Goal: Find specific page/section: Find specific page/section

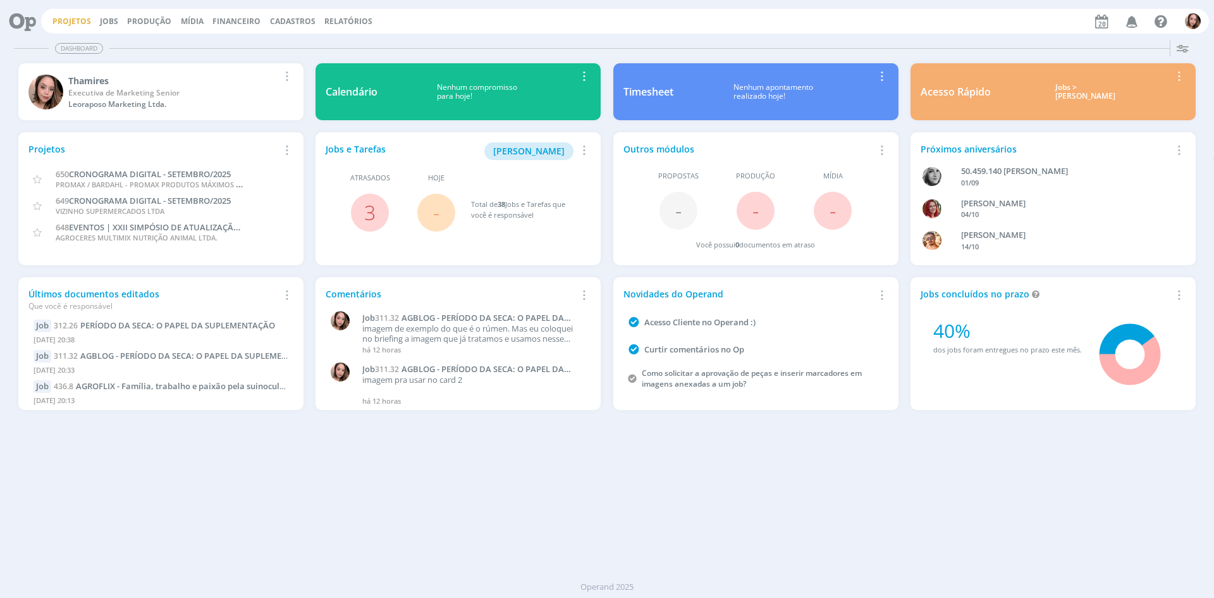
click at [59, 20] on link "Projetos" at bounding box center [71, 21] width 39 height 11
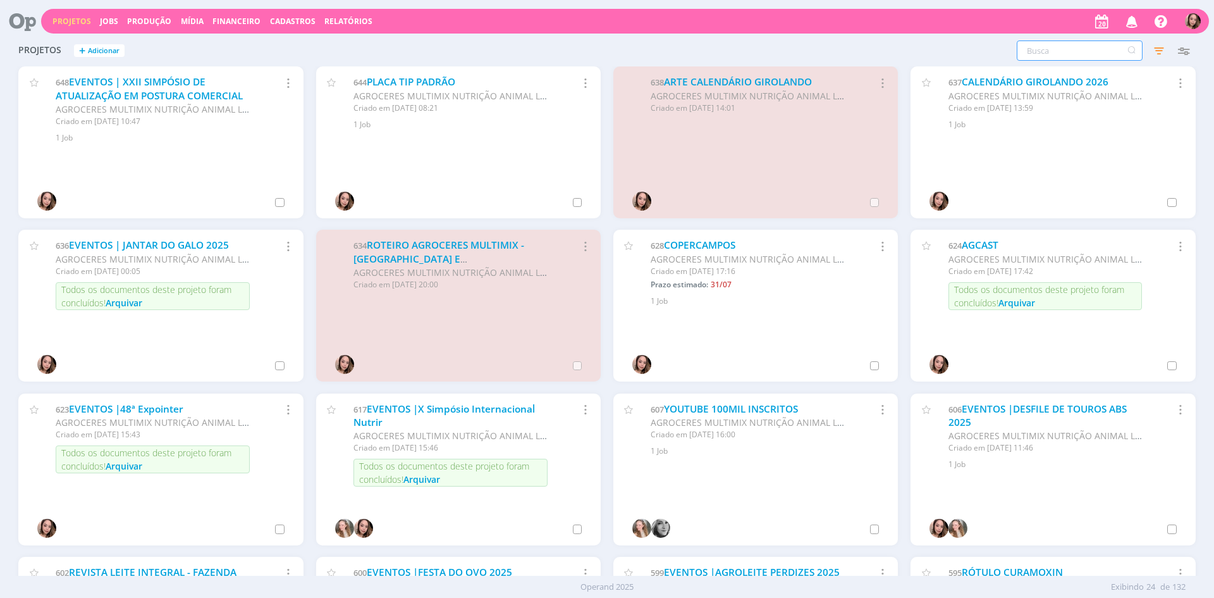
click at [1029, 52] on input "text" at bounding box center [1080, 50] width 126 height 20
type input "agroflix"
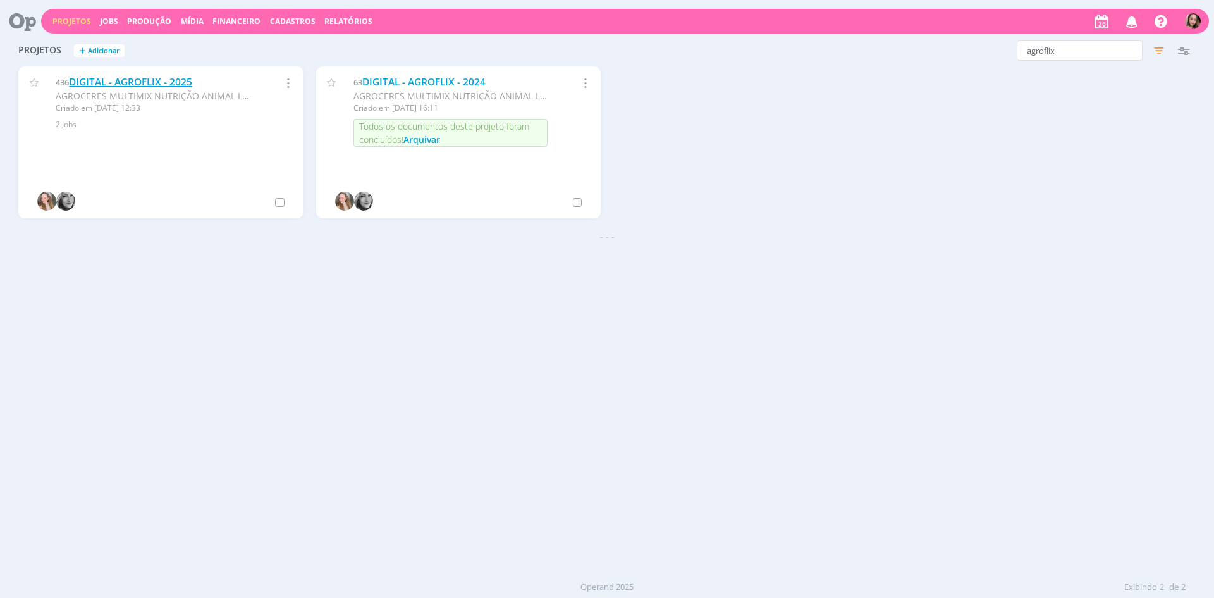
click at [181, 79] on link "DIGITAL - AGROFLIX - 2025" at bounding box center [130, 81] width 123 height 13
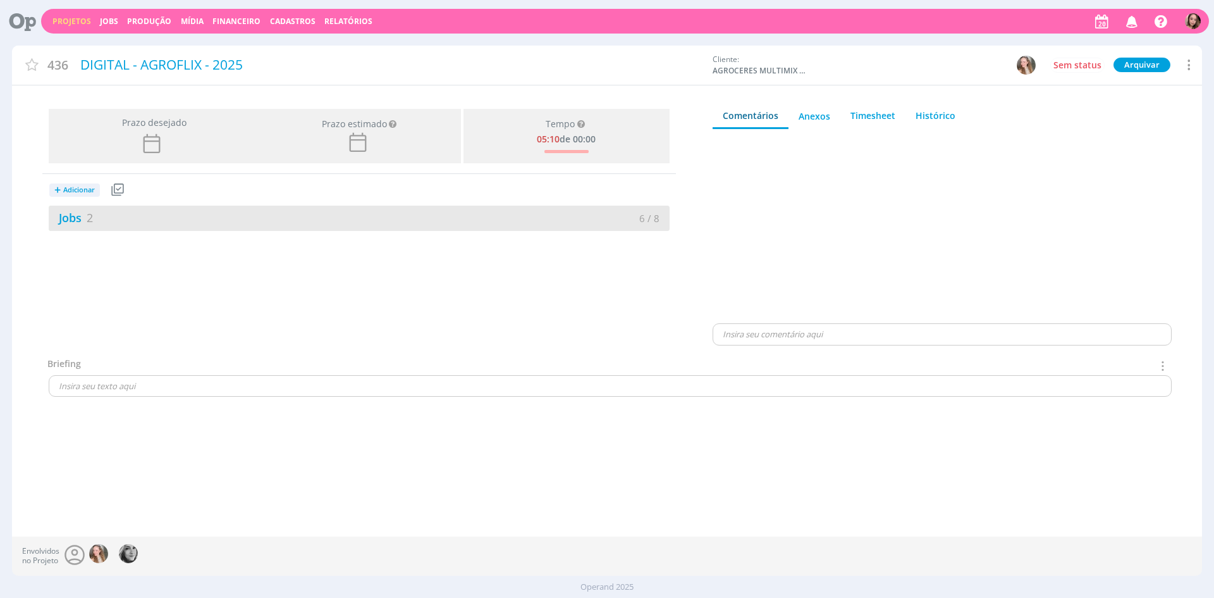
click at [148, 219] on div "Jobs 2" at bounding box center [204, 217] width 311 height 17
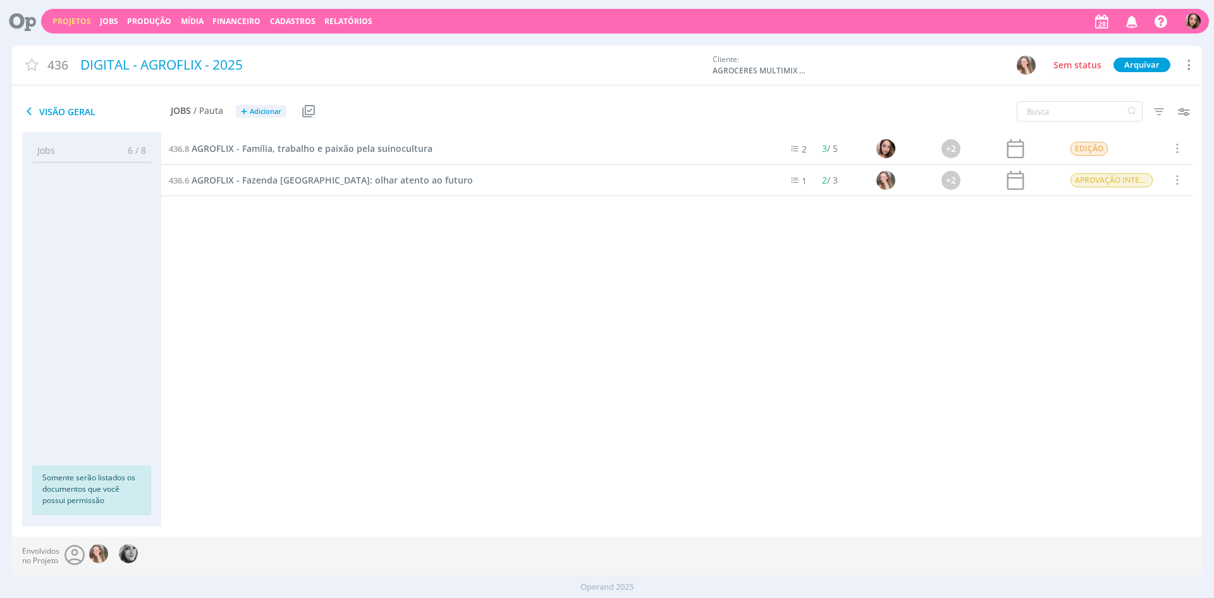
click at [309, 159] on div "436.8 AGROFLIX - Família, trabalho e paixão pela suinocultura" at bounding box center [465, 148] width 608 height 31
click at [311, 152] on span "AGROFLIX - Família, trabalho e paixão pela suinocultura" at bounding box center [312, 148] width 241 height 12
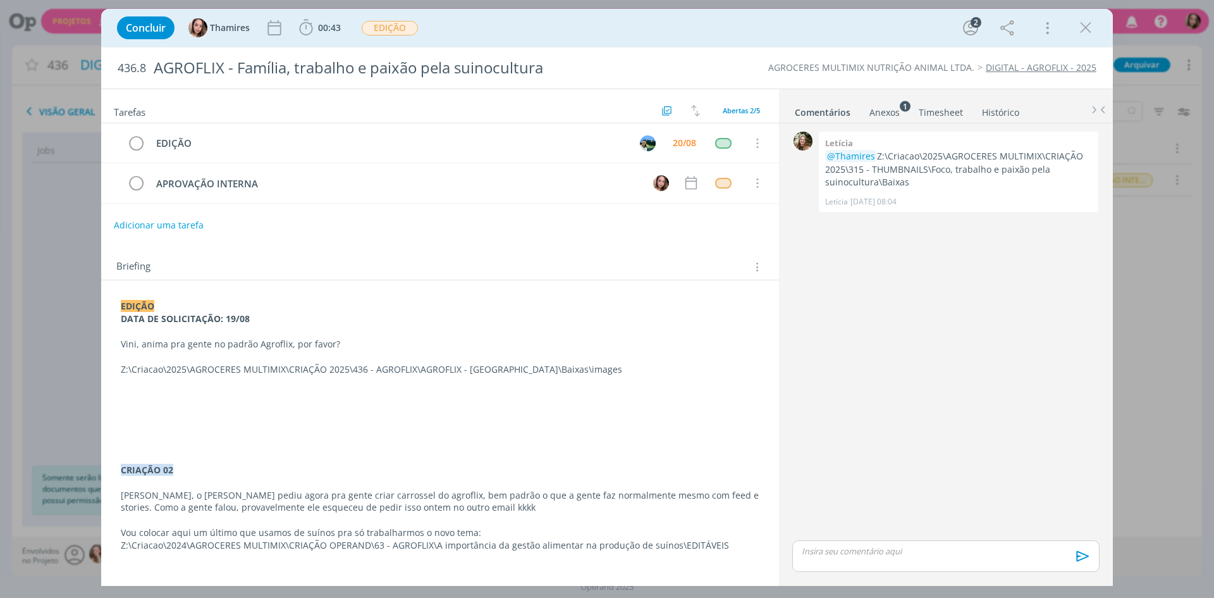
click at [529, 371] on p "Z:\Criacao\2025\AGROCERES MULTIMIX\CRIAÇÃO 2025\436 - AGROFLIX\AGROFLIX - [GEOG…" at bounding box center [440, 369] width 639 height 13
click at [513, 366] on p "Z:\Criacao\2025\AGROCERES MULTIMIX\CRIAÇÃO 2025\436 - AGROFLIX\AGROFLIX - [GEOG…" at bounding box center [440, 369] width 639 height 13
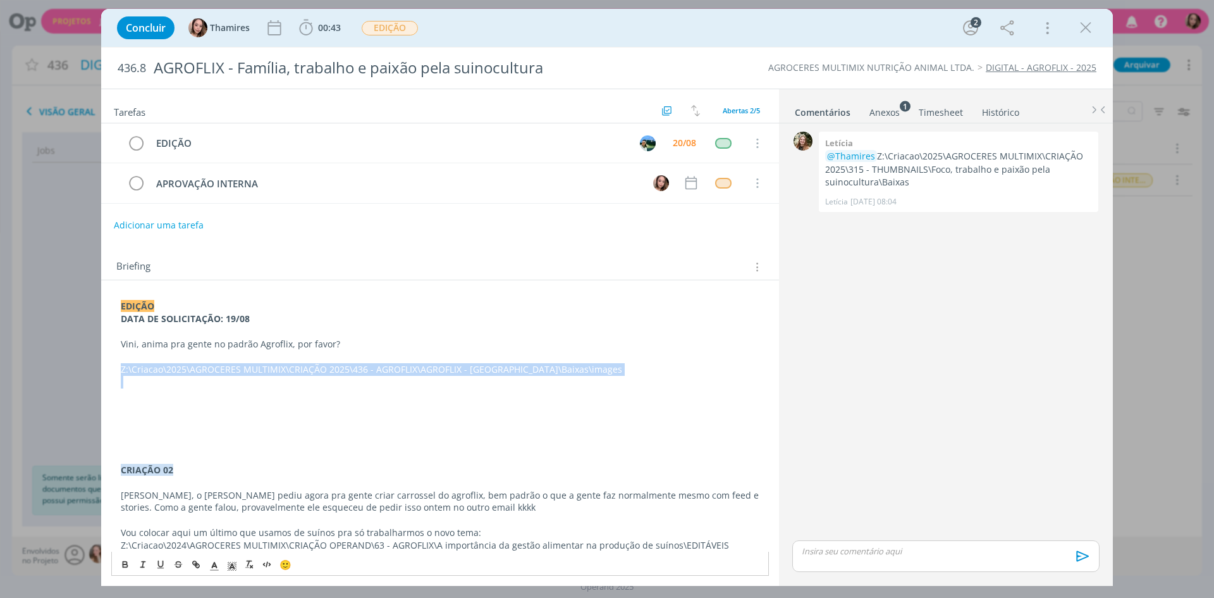
click at [513, 366] on p "Z:\Criacao\2025\AGROCERES MULTIMIX\CRIAÇÃO 2025\436 - AGROFLIX\AGROFLIX - [GEOG…" at bounding box center [440, 369] width 639 height 13
